Goal: Communication & Community: Answer question/provide support

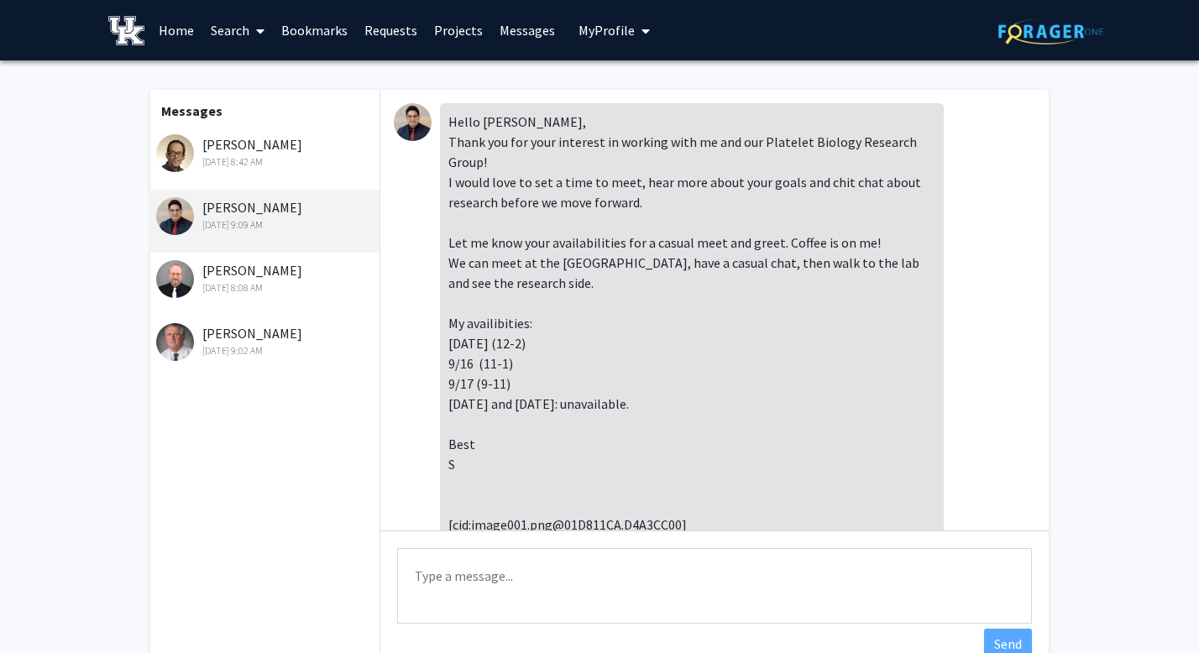
click at [261, 170] on div "[PERSON_NAME] [DATE] 8:42 AM" at bounding box center [264, 158] width 232 height 63
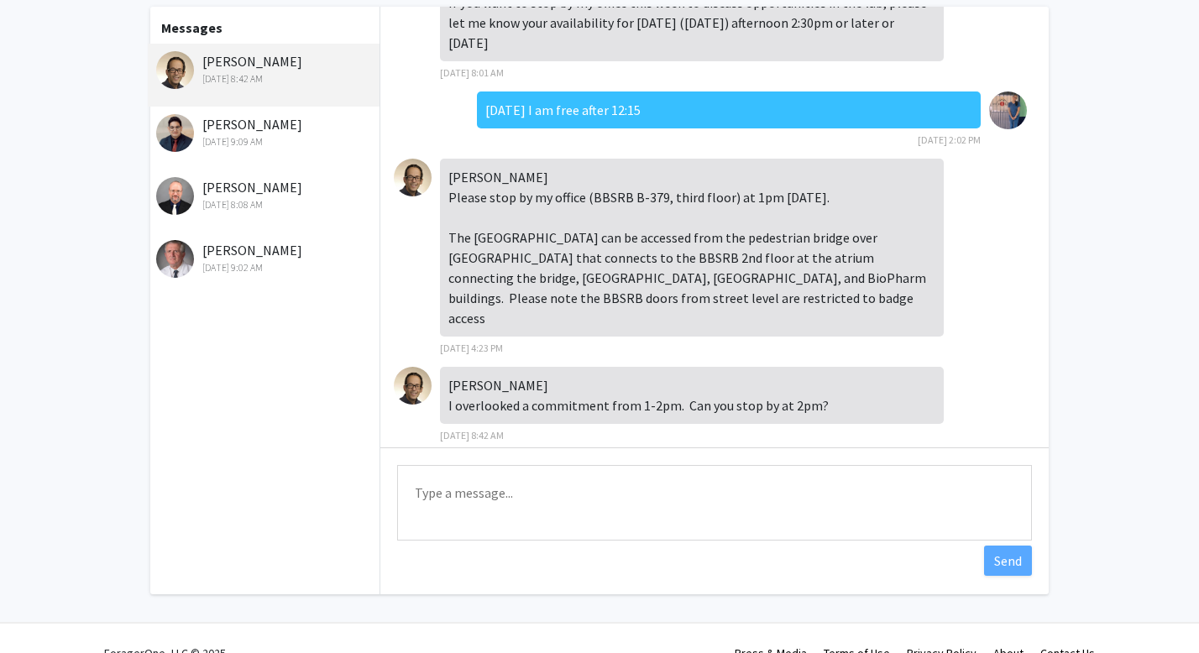
scroll to position [111, 0]
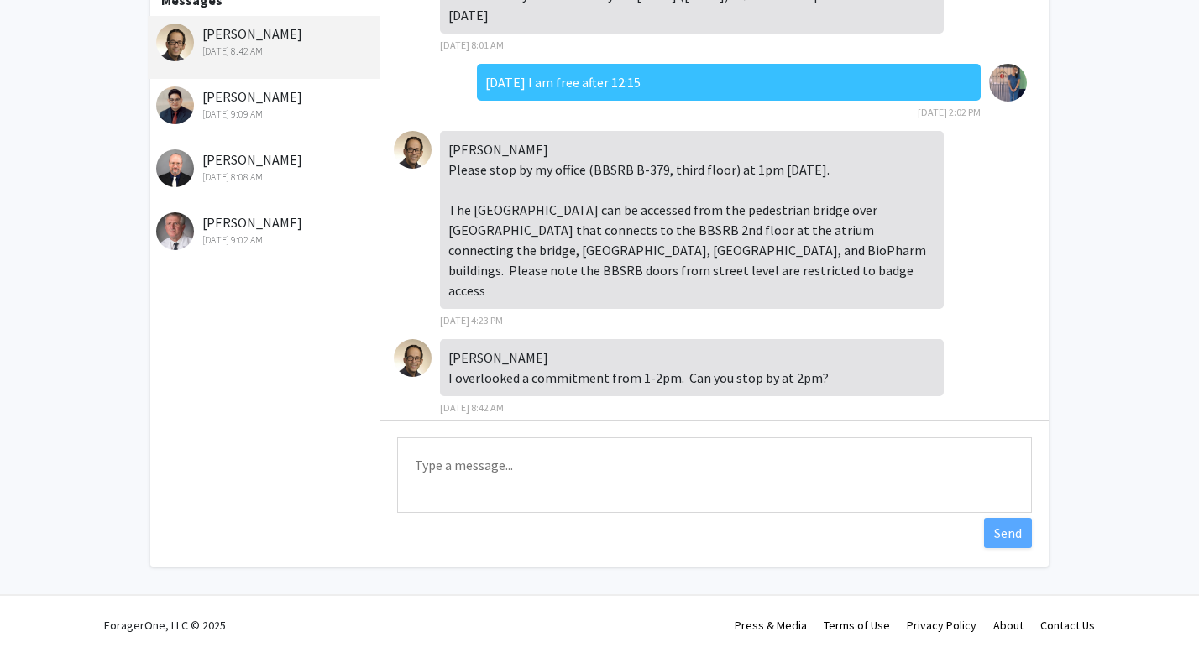
click at [604, 489] on textarea "Type a message" at bounding box center [714, 475] width 635 height 76
type textarea "I'm sorry, something came up and I won't be able to meet up [DATE]."
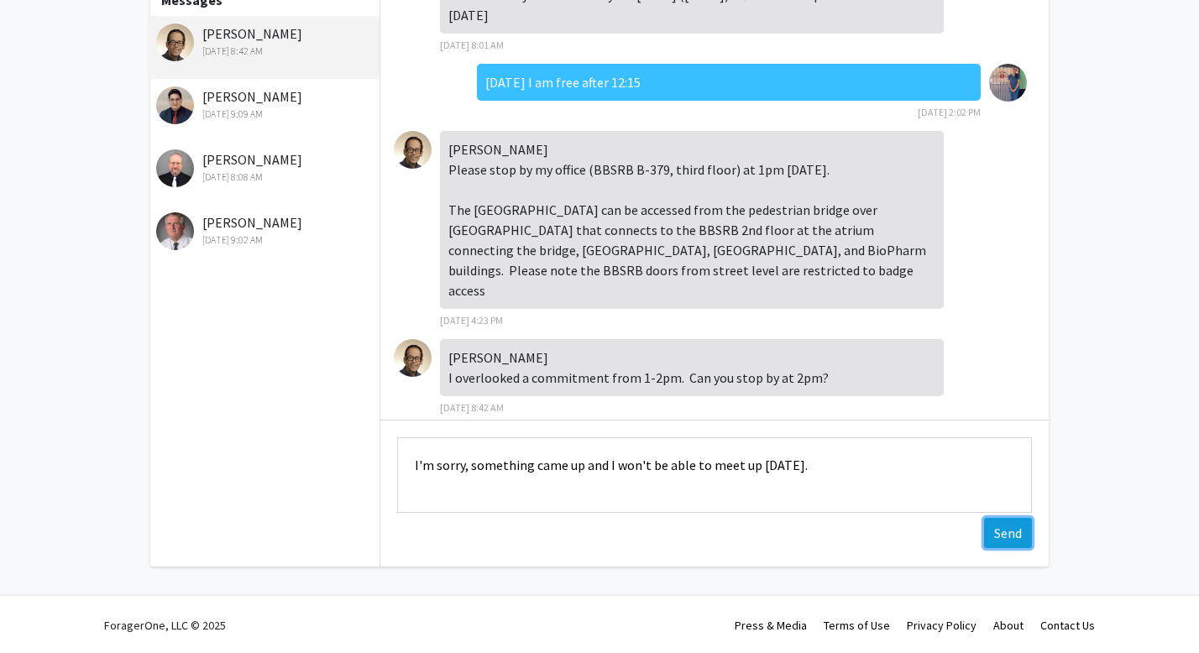
click at [1021, 532] on button "Send" at bounding box center [1008, 533] width 48 height 30
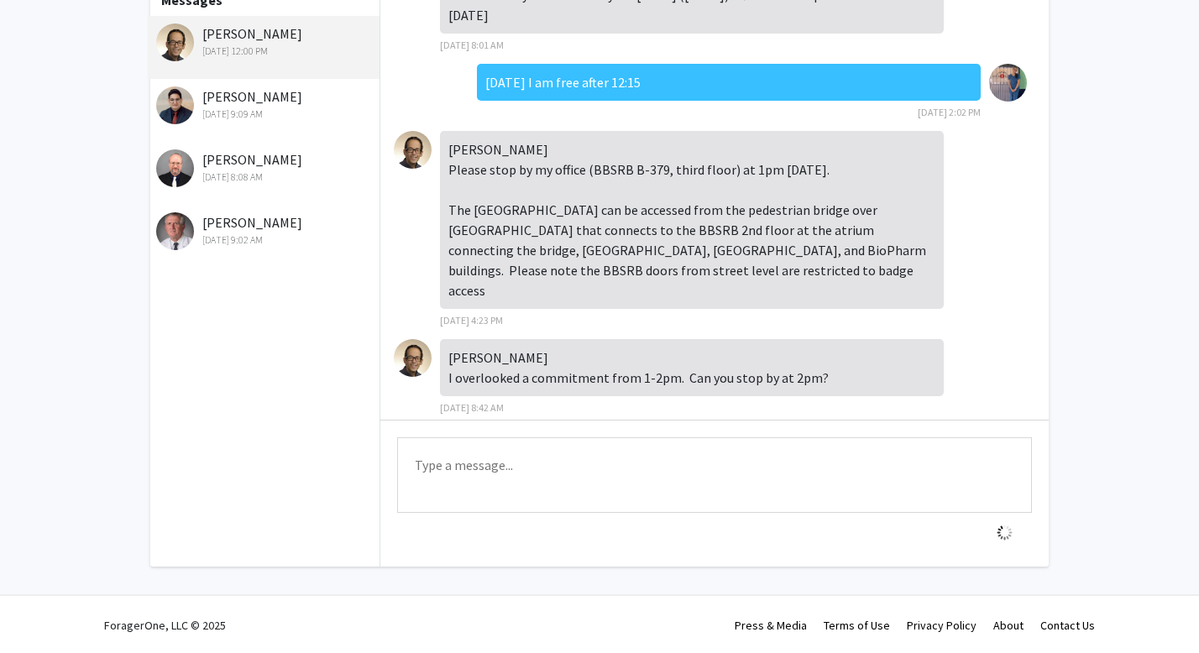
scroll to position [123, 0]
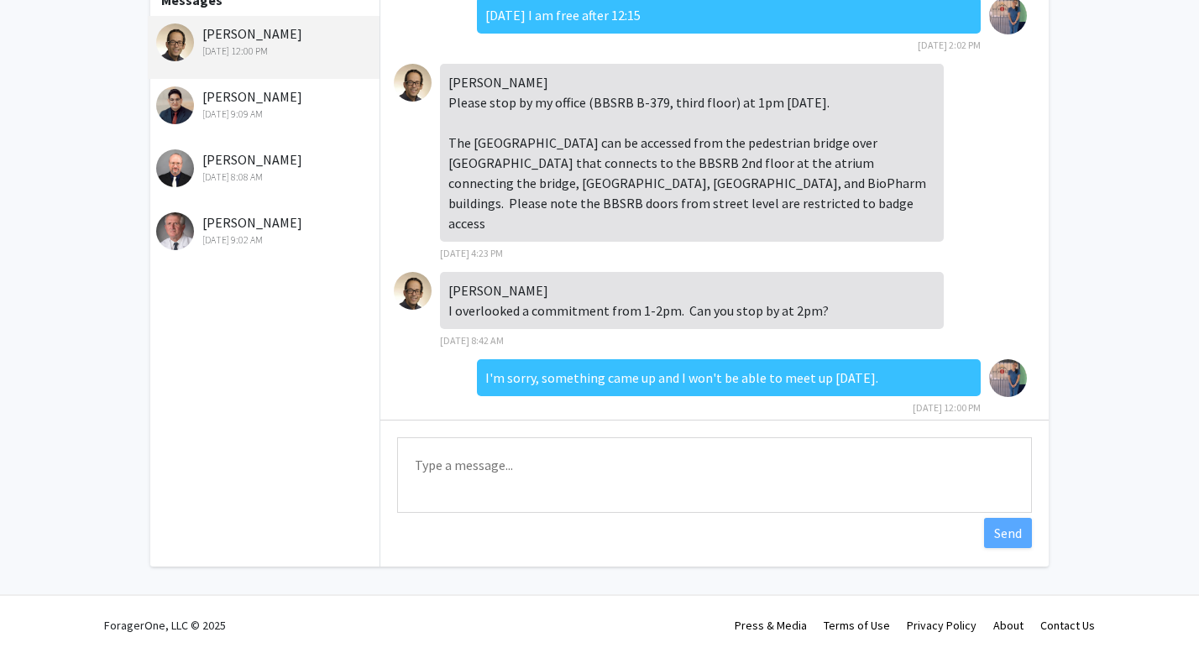
click at [247, 233] on div "[DATE] 9:02 AM" at bounding box center [265, 240] width 219 height 15
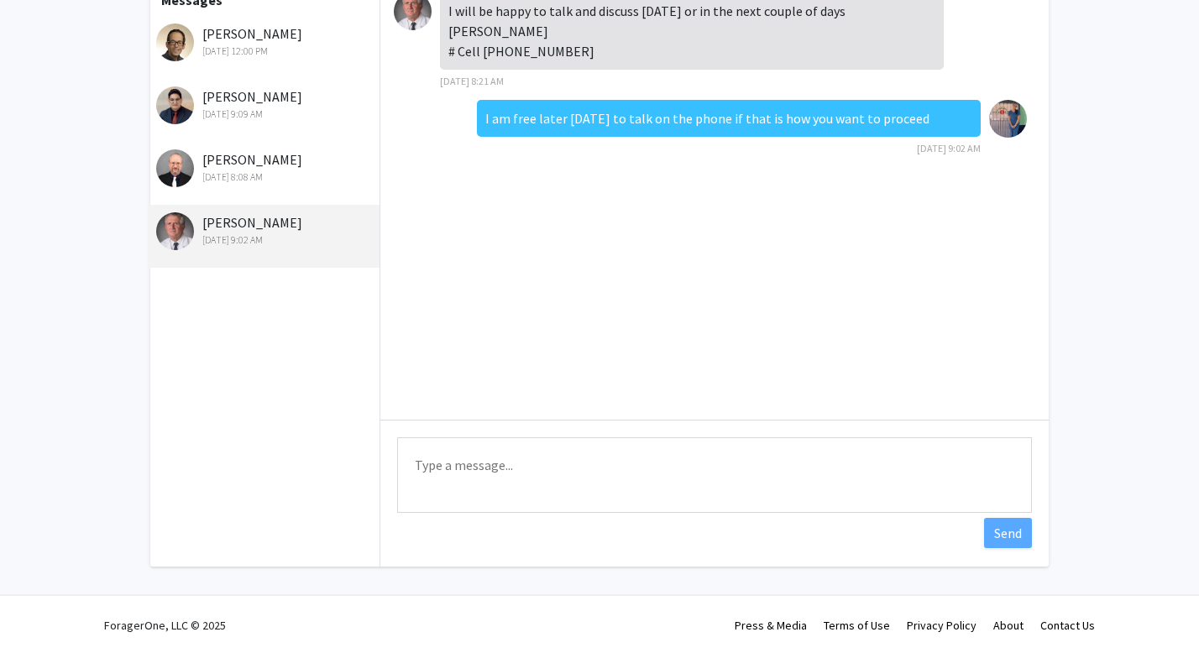
click at [246, 185] on div "[PERSON_NAME] [DATE] 8:08 AM" at bounding box center [264, 173] width 232 height 63
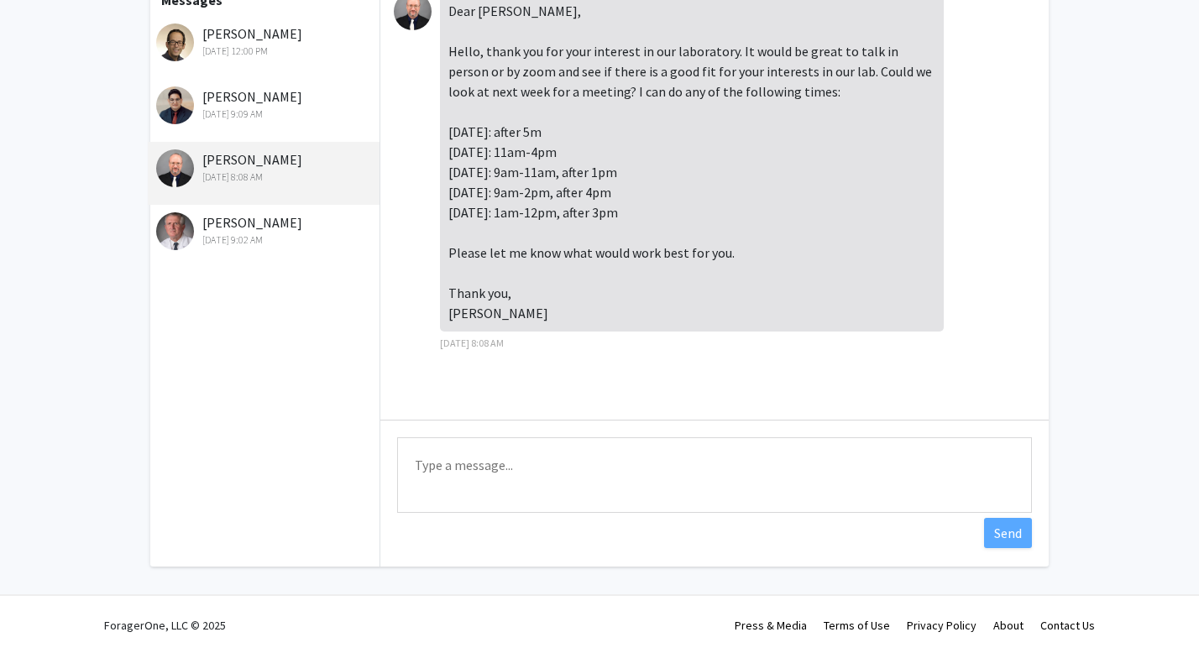
scroll to position [0, 0]
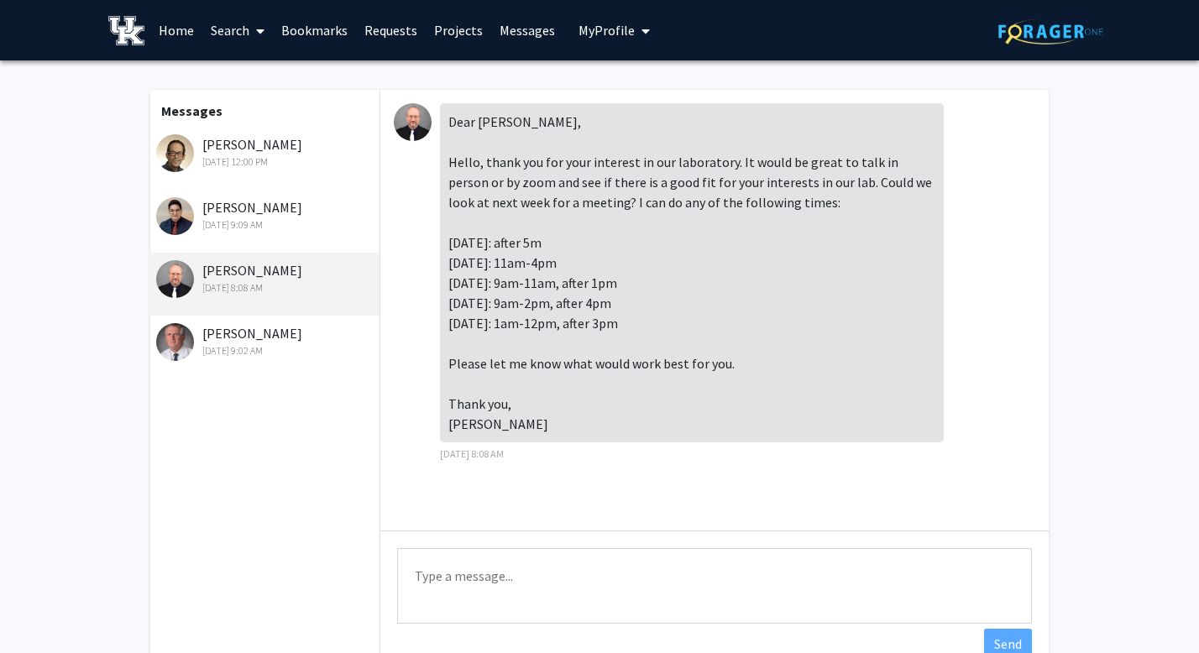
click at [280, 215] on div "[PERSON_NAME] [DATE] 9:09 AM" at bounding box center [265, 214] width 219 height 35
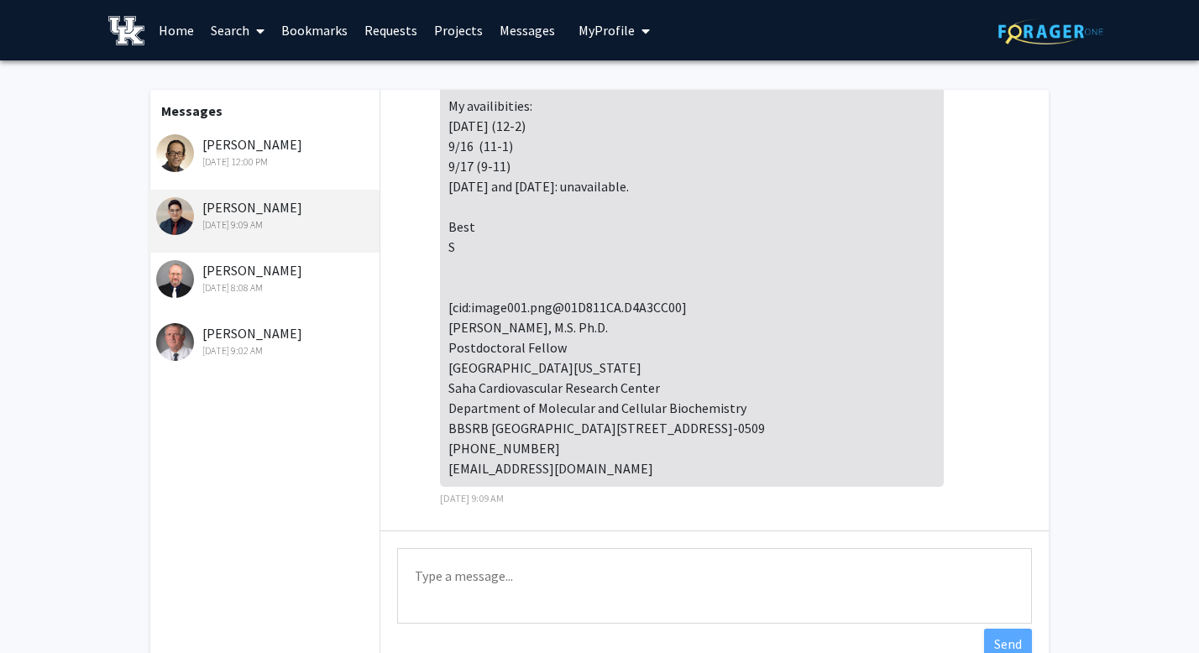
scroll to position [238, 0]
